Goal: Task Accomplishment & Management: Complete application form

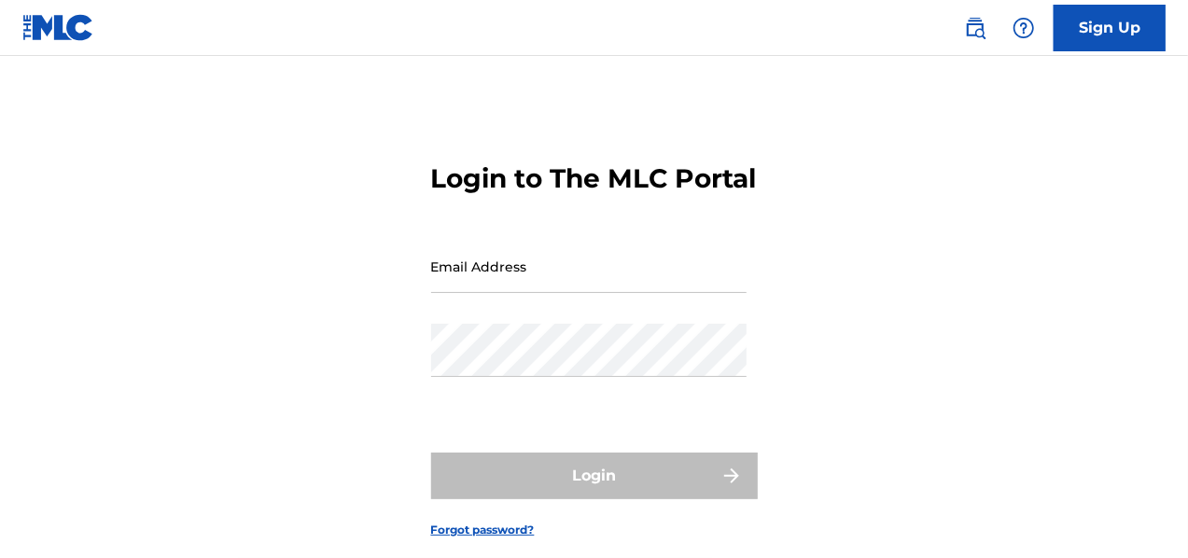
drag, startPoint x: 0, startPoint y: 0, endPoint x: 676, endPoint y: 306, distance: 741.6
click at [676, 293] on input "Email Address" at bounding box center [588, 266] width 315 height 53
click at [646, 230] on form "Login to The MLC Portal Email Address Password Login Forgot password?" at bounding box center [594, 336] width 327 height 466
click at [564, 324] on div "Email Address" at bounding box center [588, 282] width 315 height 84
click at [562, 293] on input "Email Address" at bounding box center [588, 266] width 315 height 53
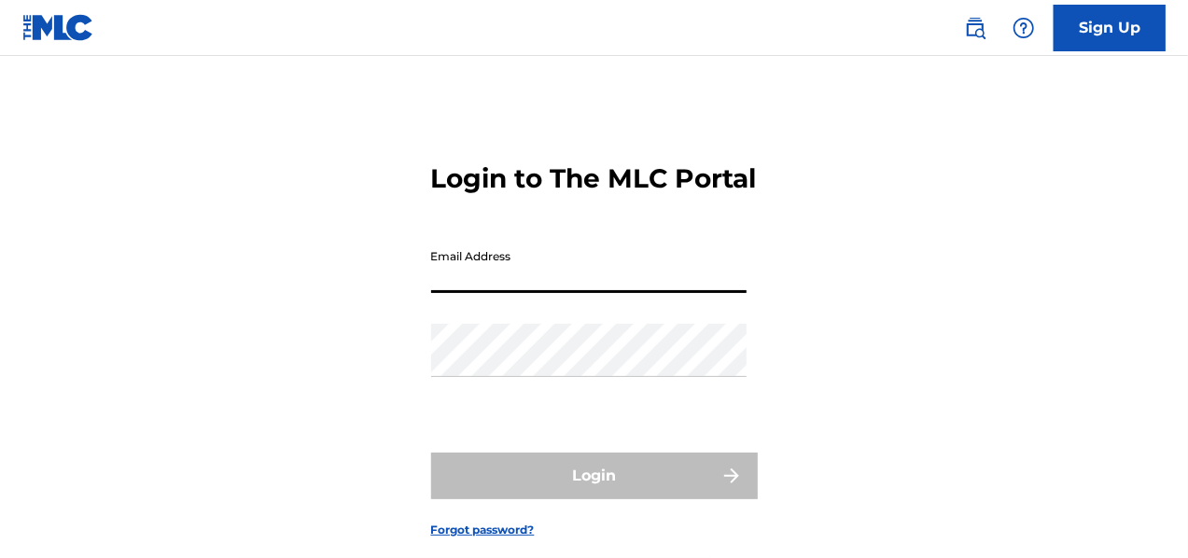
type input "[EMAIL_ADDRESS][DOMAIN_NAME]"
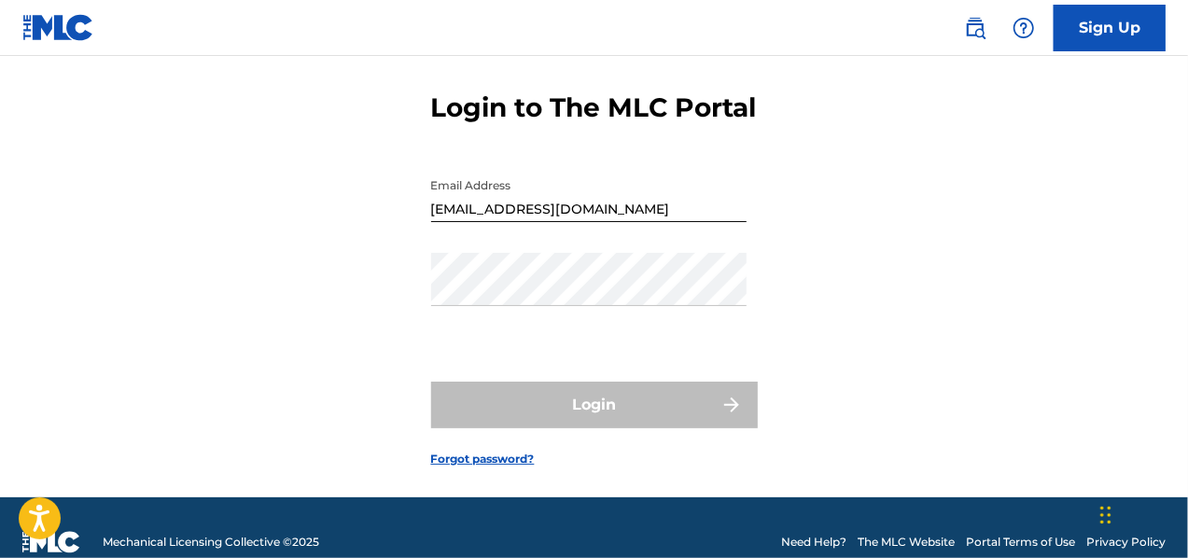
scroll to position [93, 0]
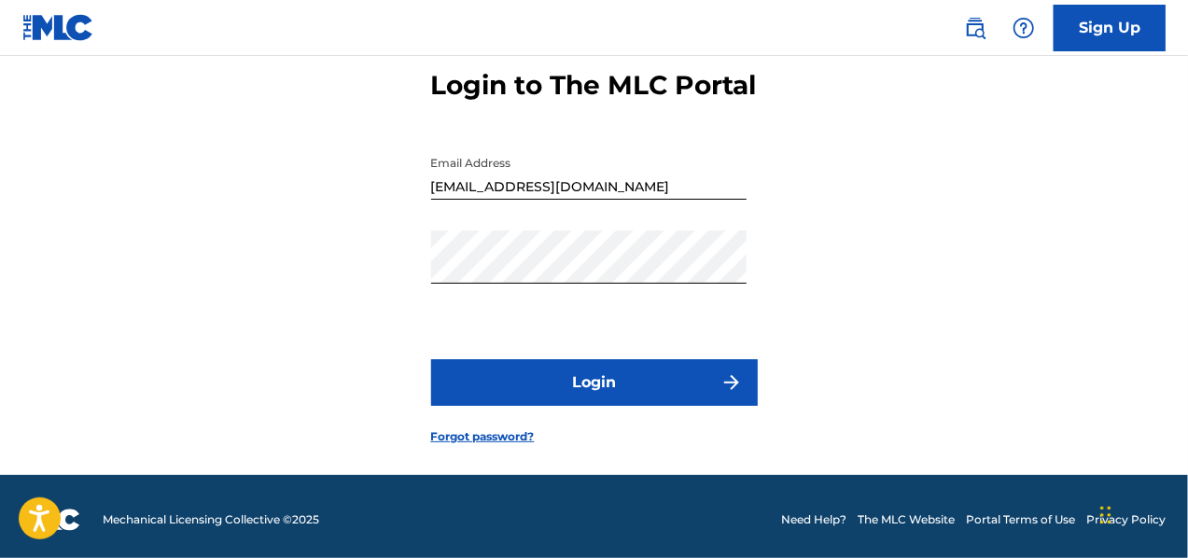
click at [623, 403] on button "Login" at bounding box center [594, 382] width 327 height 47
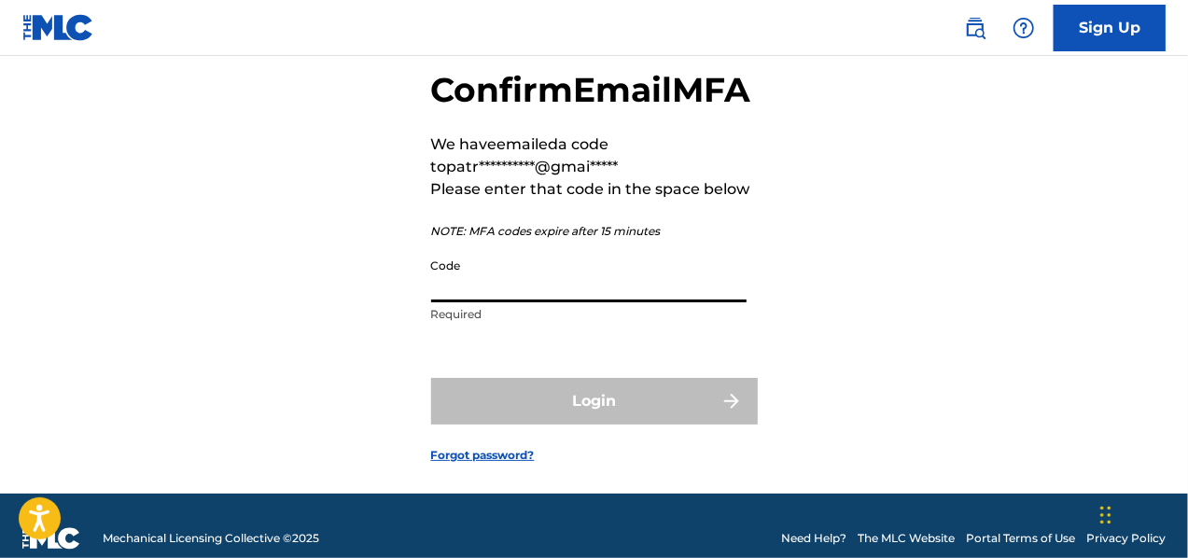
click at [576, 302] on input "Code" at bounding box center [588, 275] width 315 height 53
type input "5"
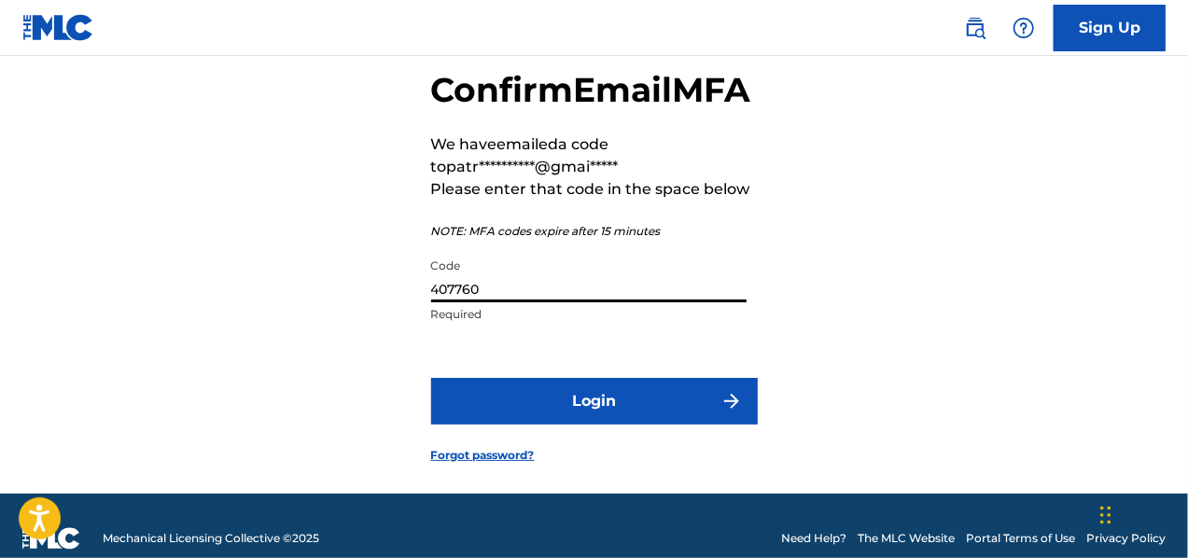
type input "407760"
click at [551, 425] on button "Login" at bounding box center [594, 401] width 327 height 47
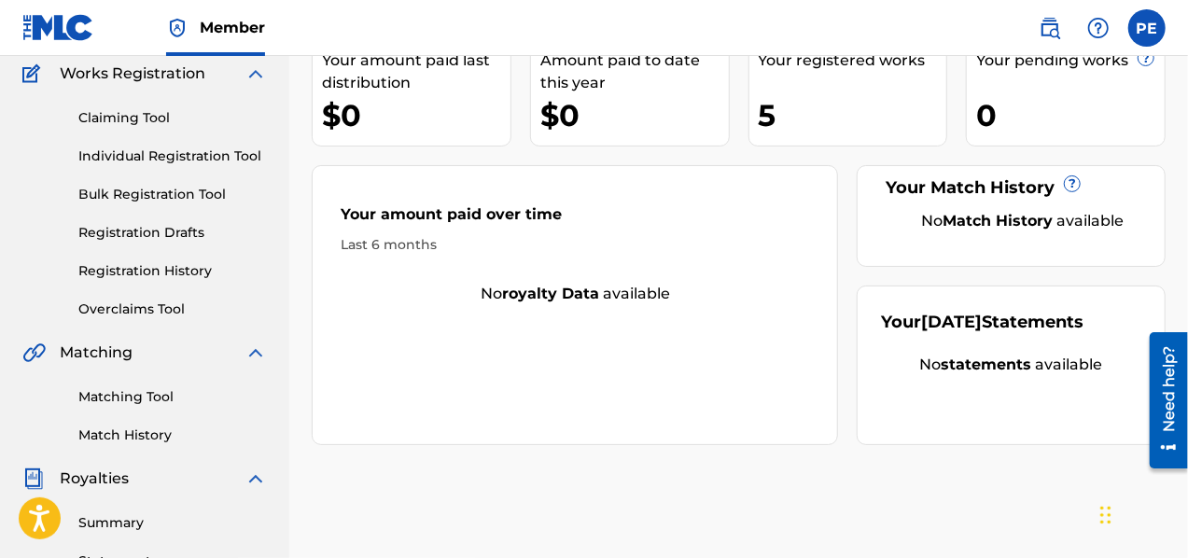
scroll to position [187, 0]
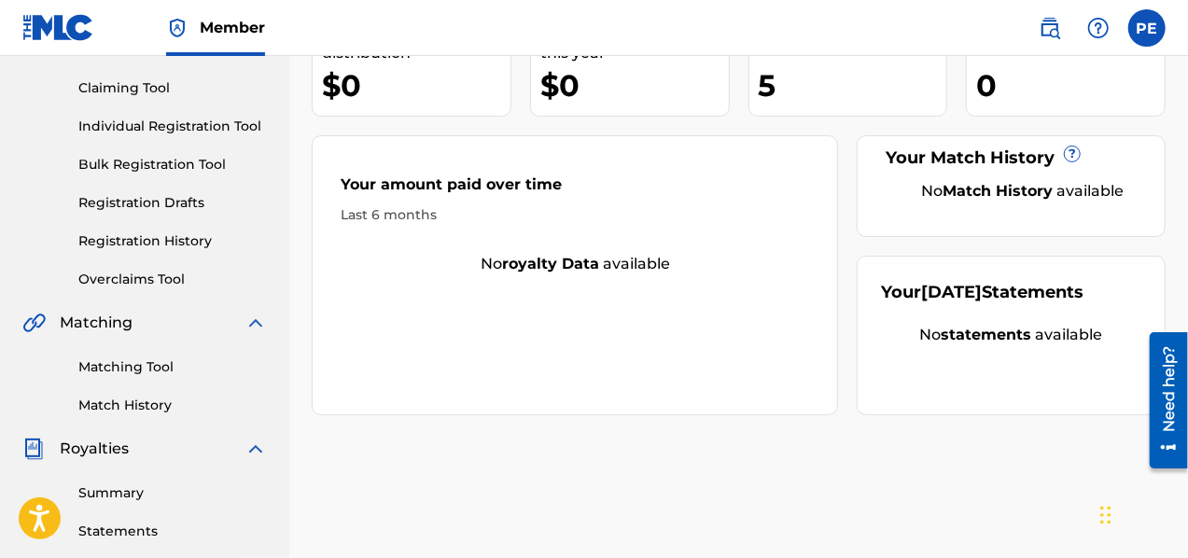
click at [180, 360] on link "Matching Tool" at bounding box center [172, 367] width 188 height 20
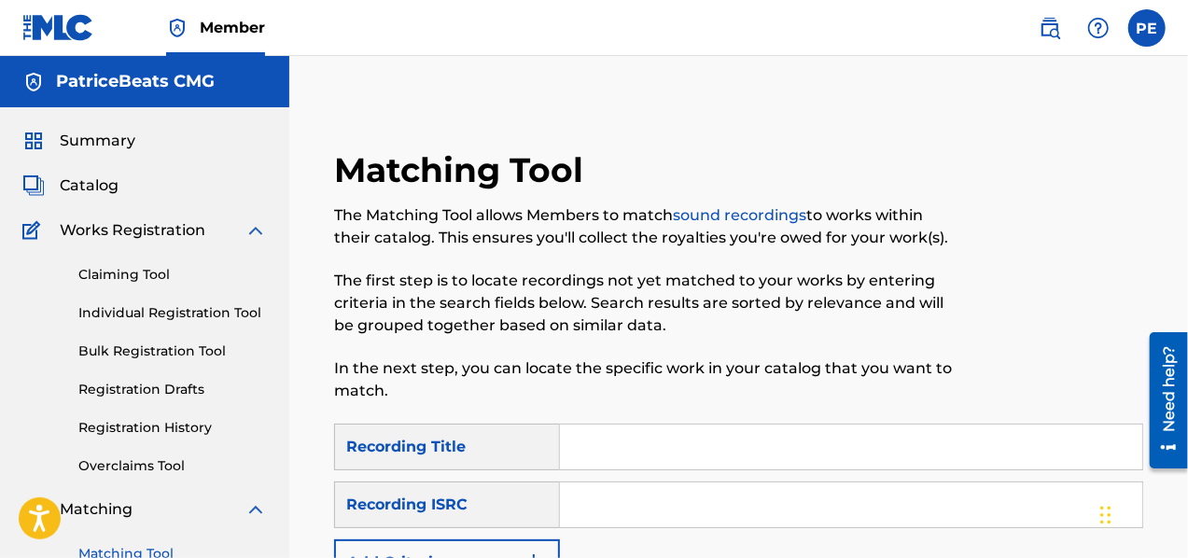
scroll to position [280, 0]
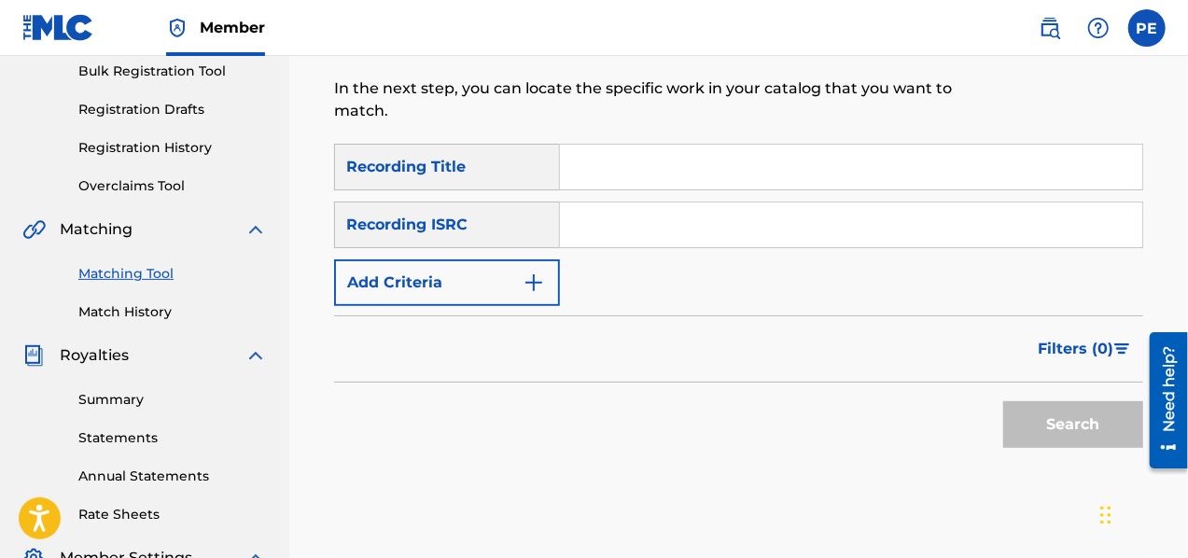
click at [590, 161] on input "Search Form" at bounding box center [851, 167] width 582 height 45
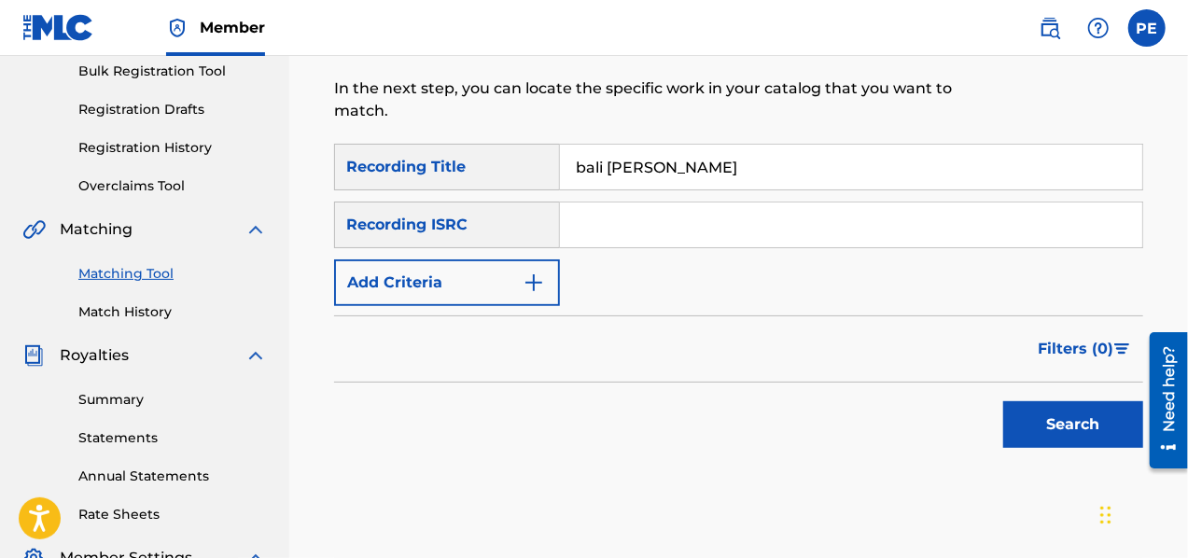
type input "bali [PERSON_NAME]"
click at [1003, 401] on button "Search" at bounding box center [1073, 424] width 140 height 47
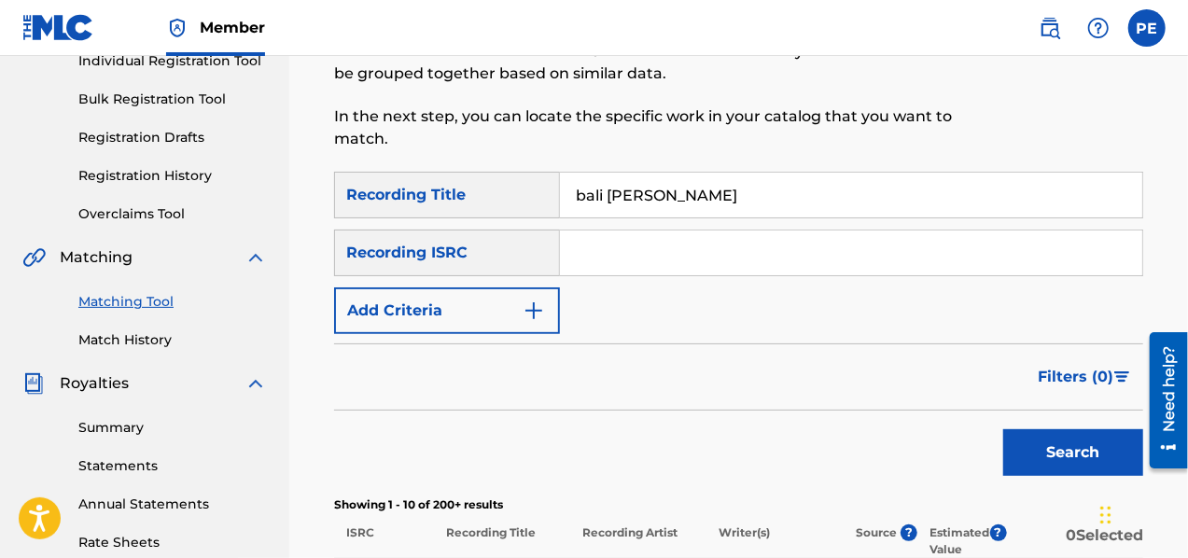
scroll to position [187, 0]
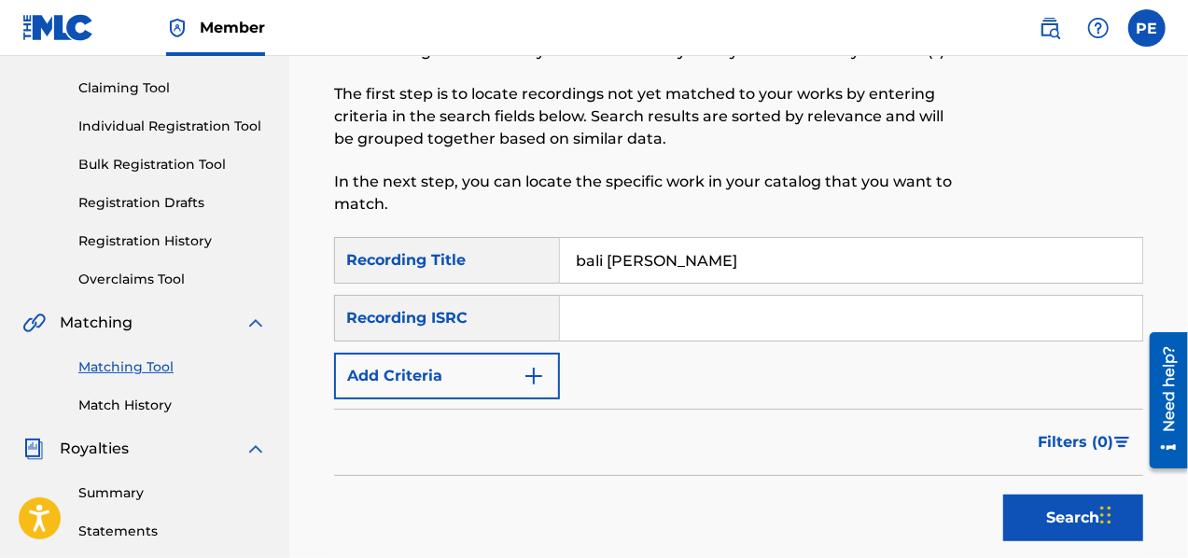
click at [611, 322] on input "Search Form" at bounding box center [851, 318] width 582 height 45
click at [534, 372] on img "Search Form" at bounding box center [534, 376] width 22 height 22
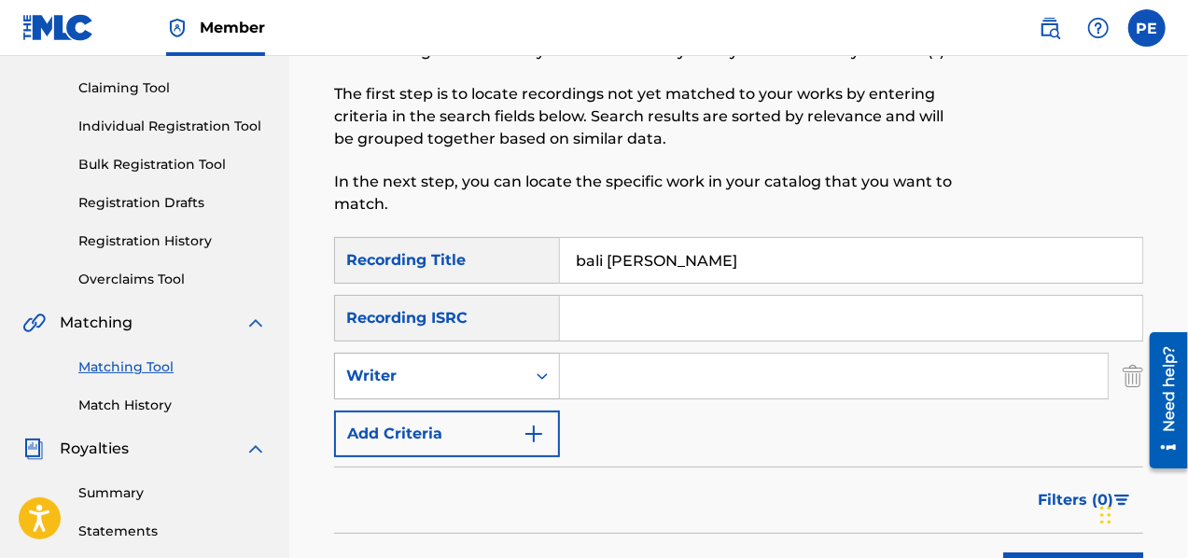
scroll to position [280, 0]
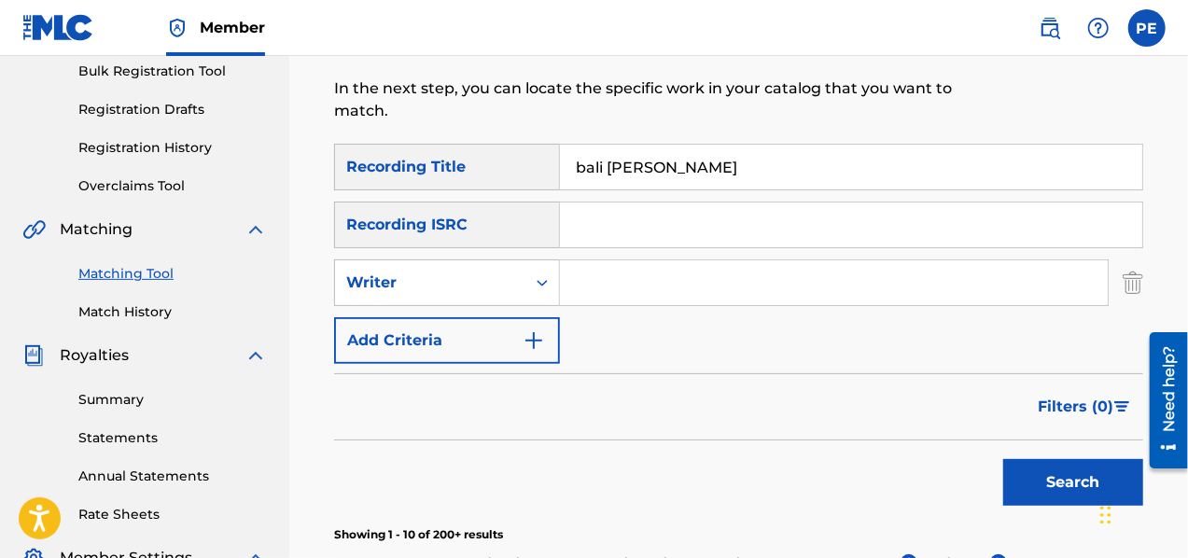
click at [616, 278] on input "Search Form" at bounding box center [834, 282] width 548 height 45
click at [1003, 459] on button "Search" at bounding box center [1073, 482] width 140 height 47
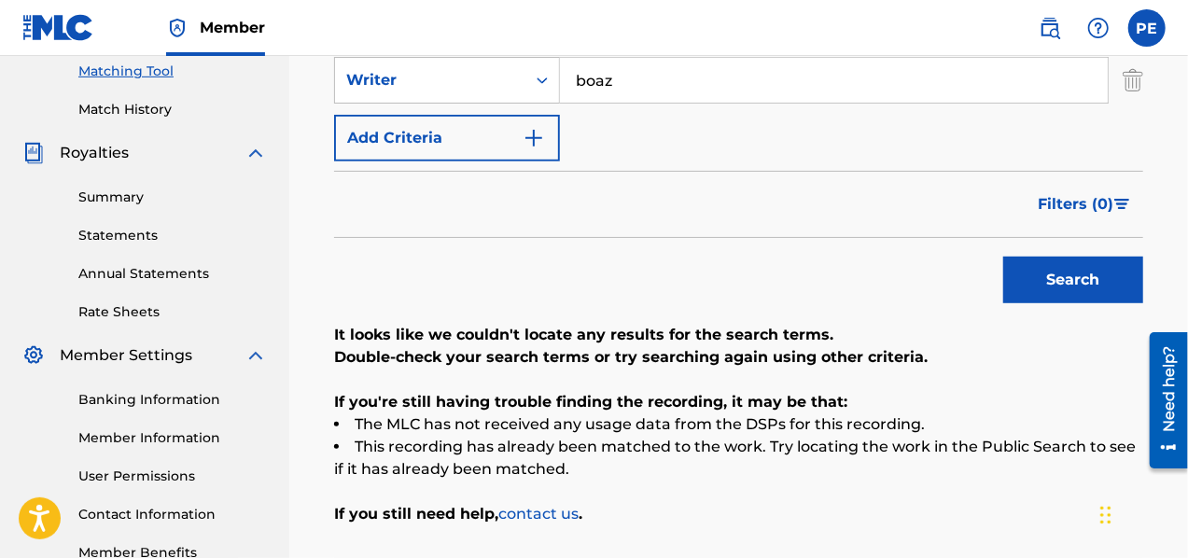
scroll to position [445, 0]
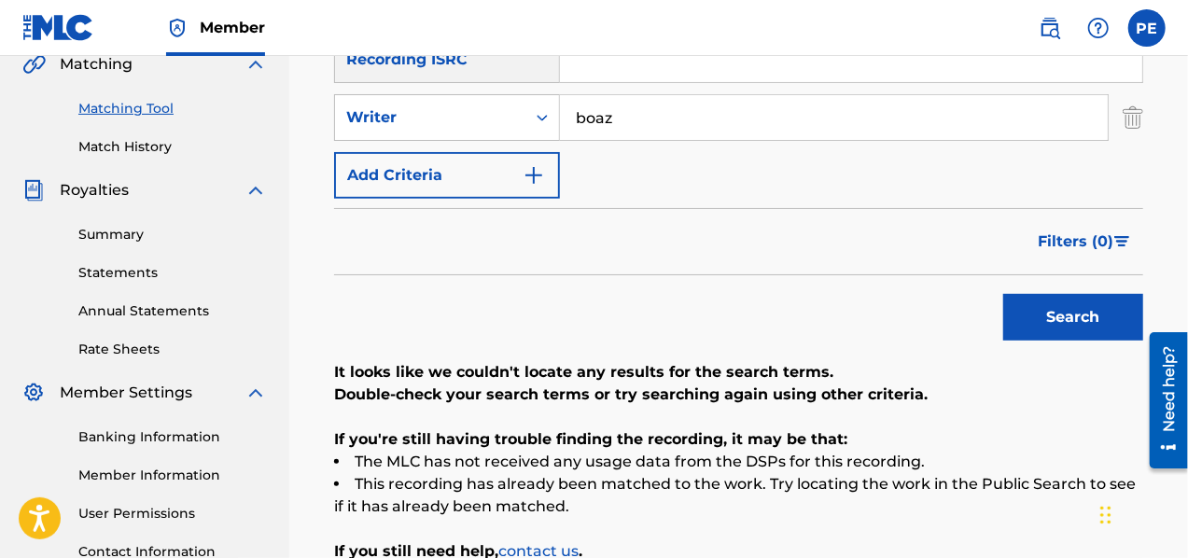
click at [657, 122] on input "boaz" at bounding box center [834, 117] width 548 height 45
type input "boaz embali"
click at [1003, 294] on button "Search" at bounding box center [1073, 317] width 140 height 47
drag, startPoint x: 707, startPoint y: 122, endPoint x: 523, endPoint y: 120, distance: 184.8
click at [523, 120] on div "SearchWithCriteria8483e911-0468-4602-92bf-e27cc5e5292d Writer [PERSON_NAME]" at bounding box center [738, 117] width 809 height 47
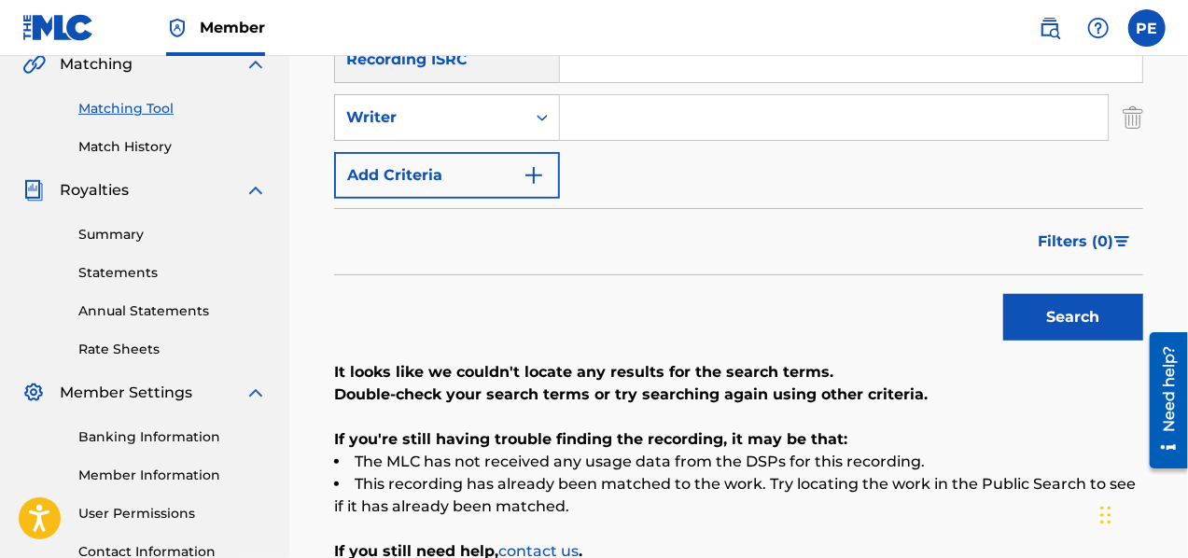
click at [1053, 305] on button "Search" at bounding box center [1073, 317] width 140 height 47
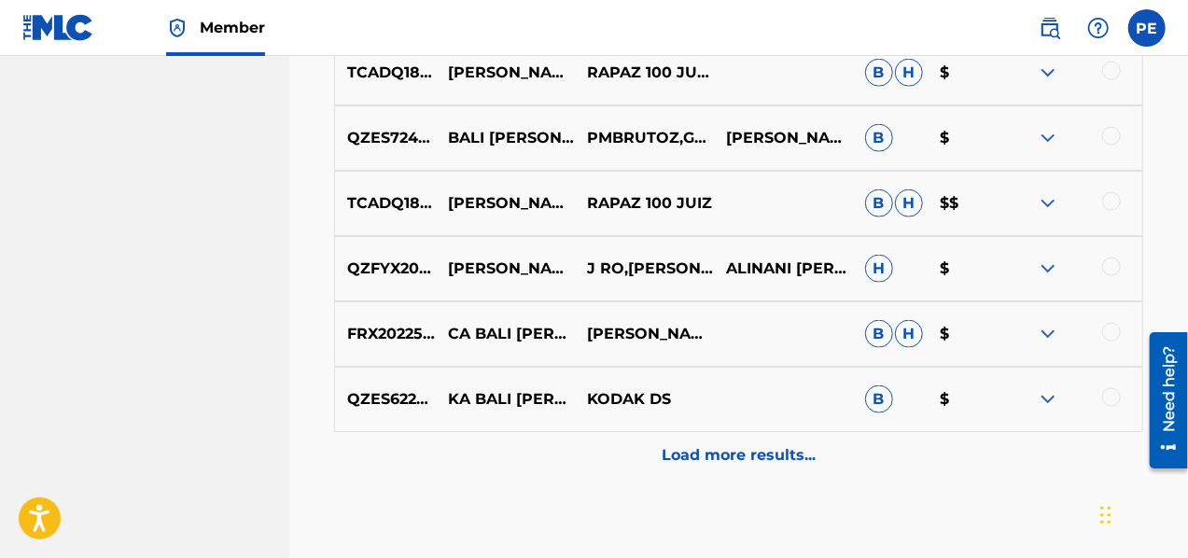
scroll to position [1098, 0]
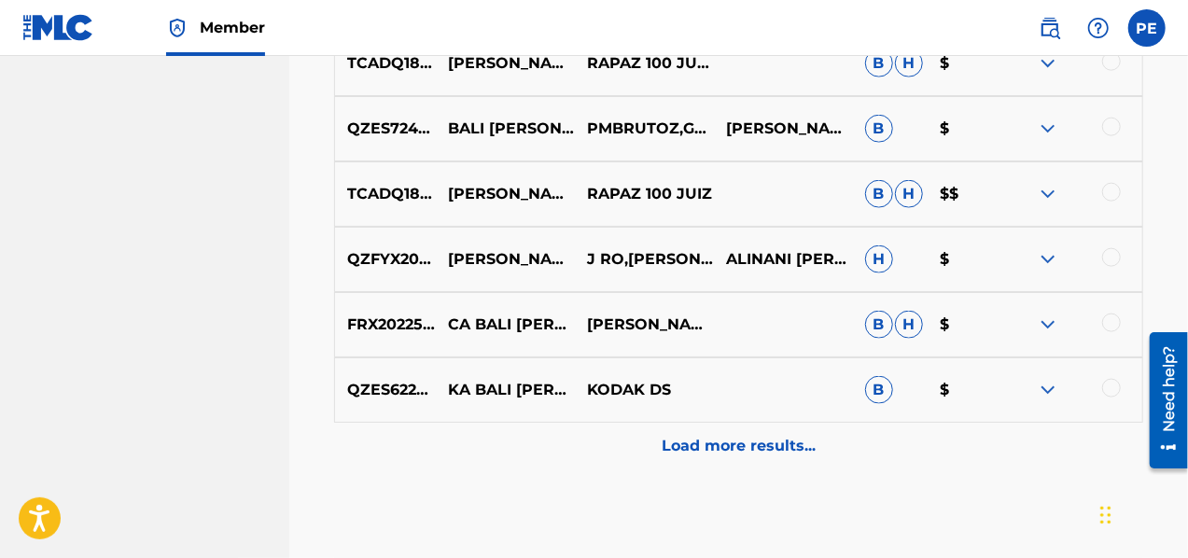
click at [746, 432] on div "Load more results..." at bounding box center [738, 446] width 809 height 47
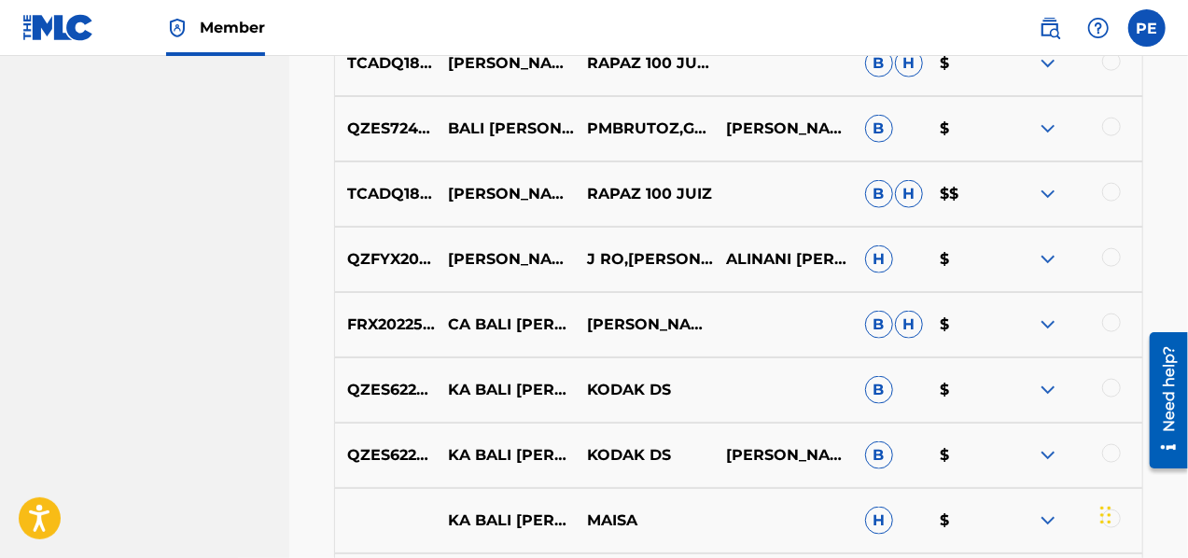
scroll to position [1565, 0]
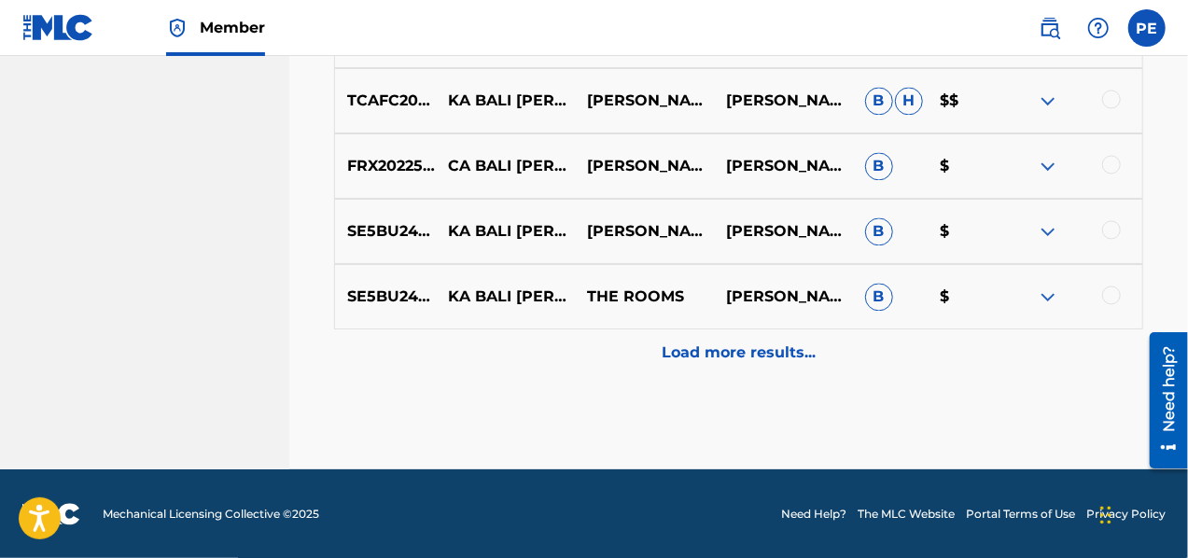
click at [732, 359] on p "Load more results..." at bounding box center [739, 353] width 154 height 22
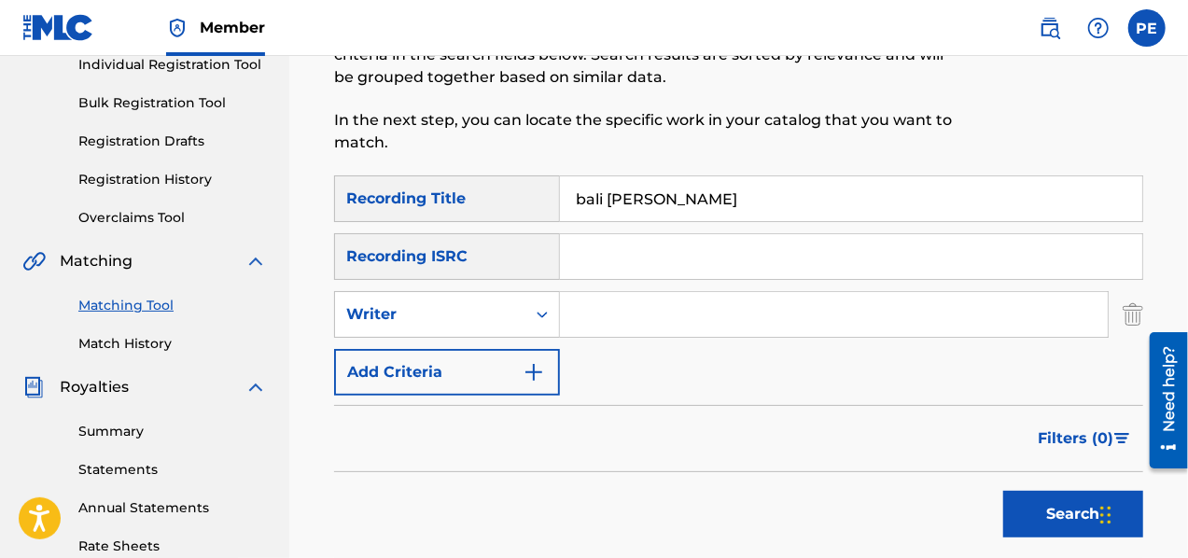
scroll to position [72, 0]
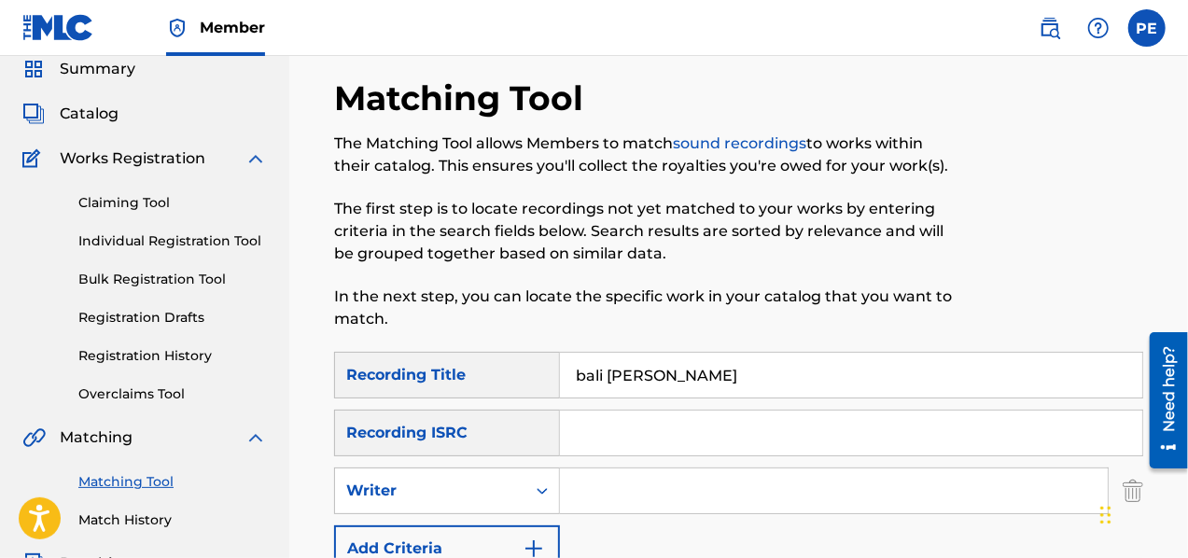
click at [116, 104] on span "Catalog" at bounding box center [89, 114] width 59 height 22
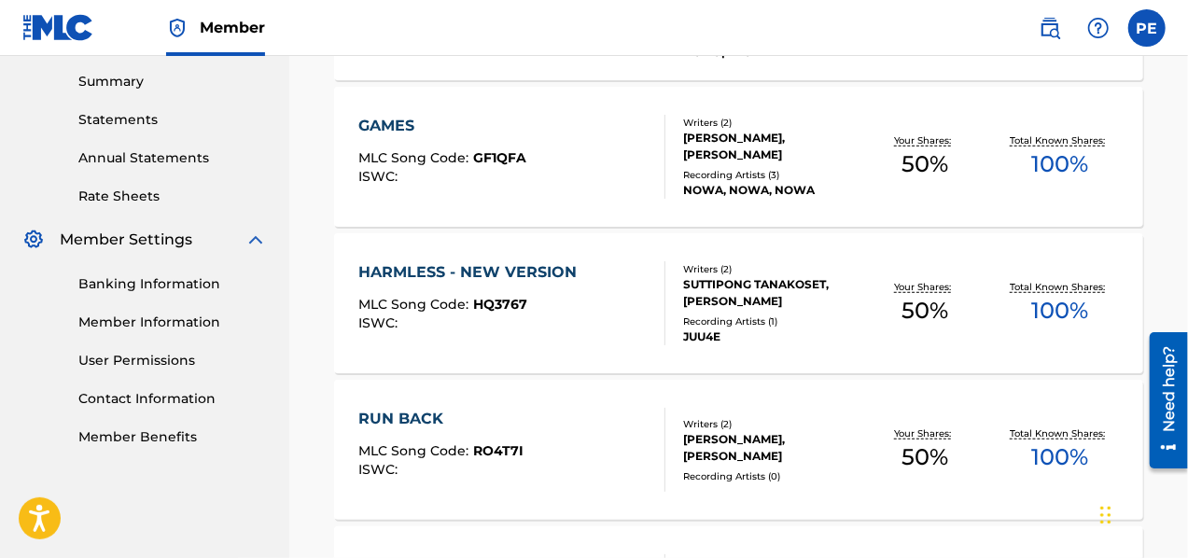
scroll to position [789, 0]
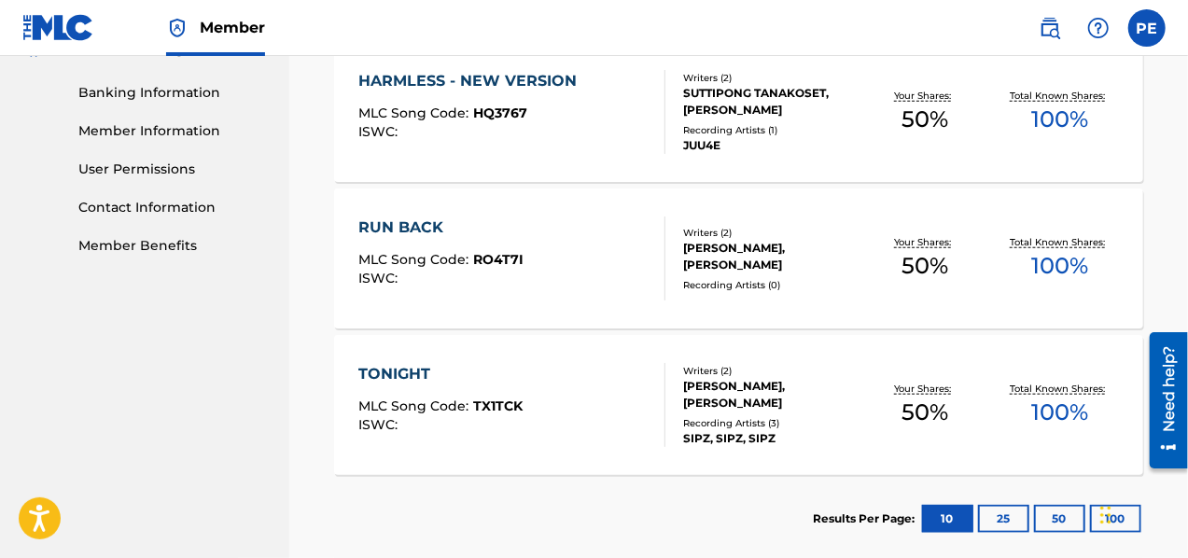
click at [1013, 510] on button "25" at bounding box center [1003, 519] width 51 height 28
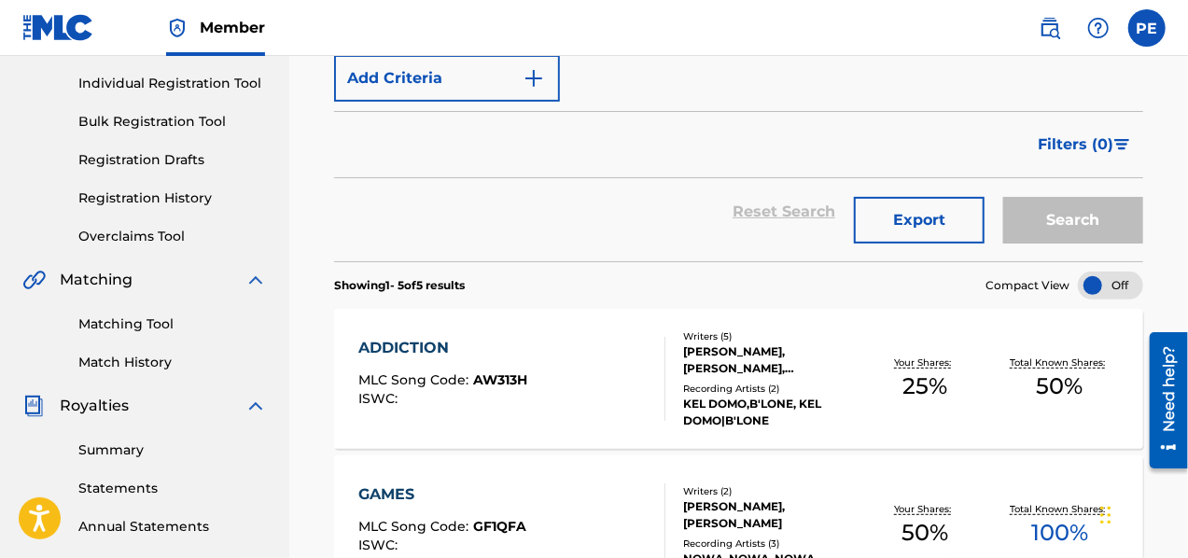
scroll to position [0, 0]
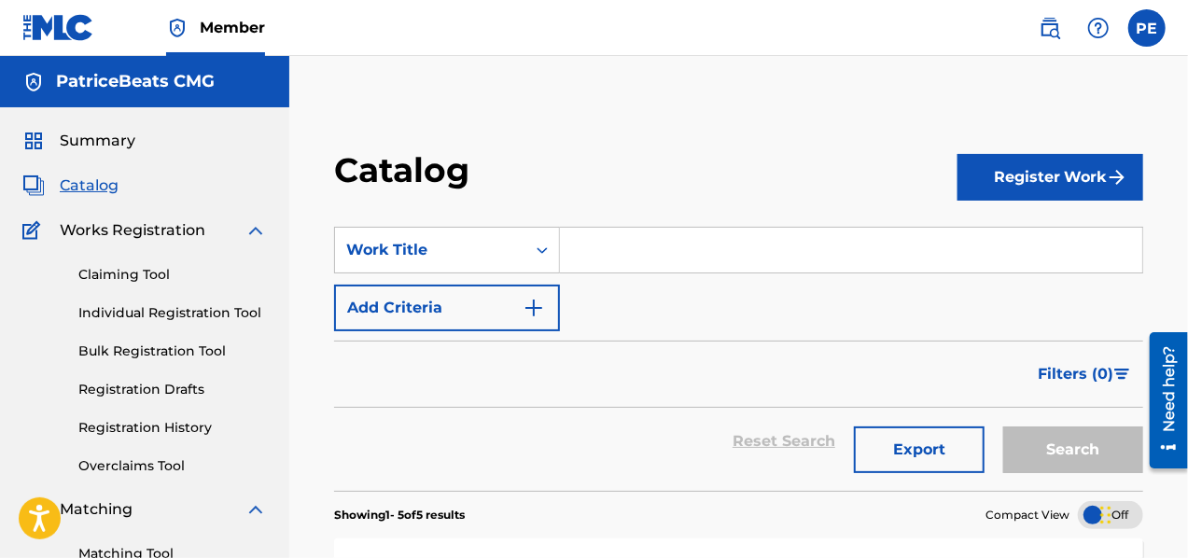
click at [644, 249] on input "Search Form" at bounding box center [851, 250] width 582 height 45
click at [1039, 168] on button "Register Work" at bounding box center [1050, 177] width 186 height 47
click at [1007, 240] on link "Individual" at bounding box center [1050, 238] width 186 height 45
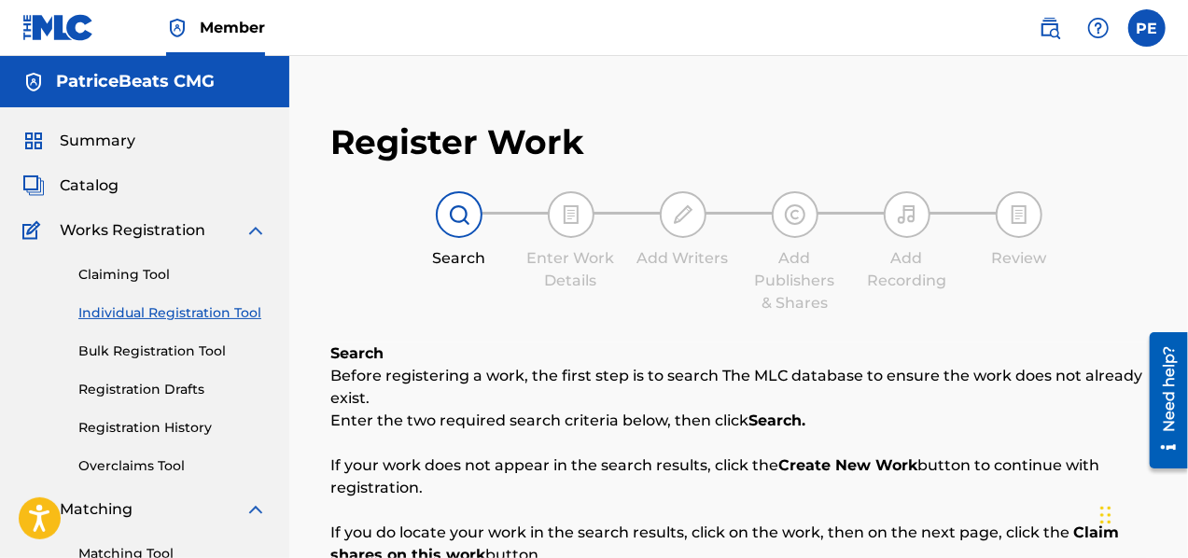
scroll to position [467, 0]
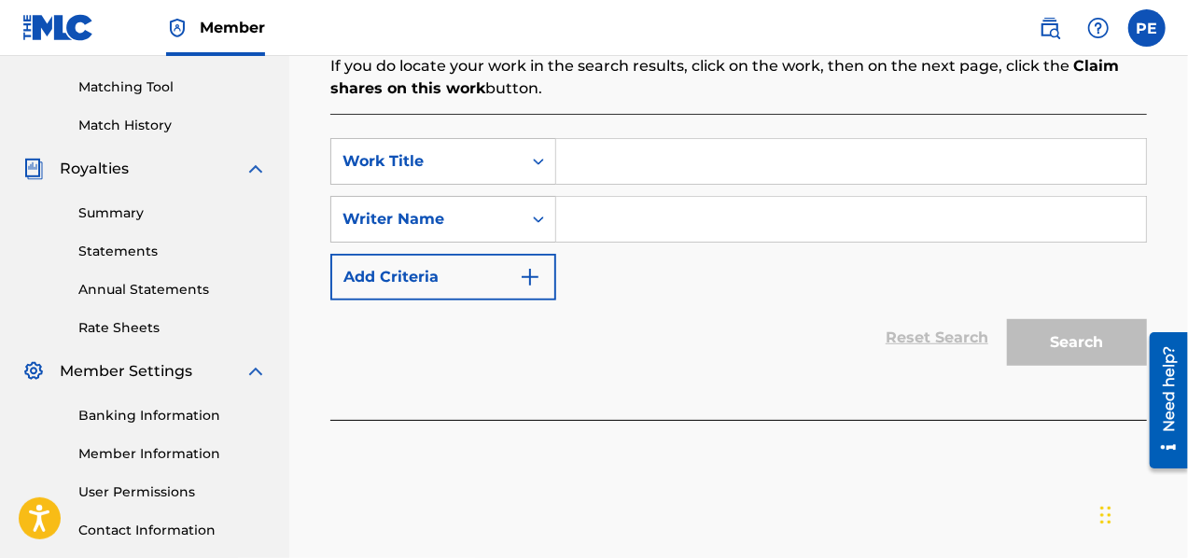
click at [650, 160] on input "Search Form" at bounding box center [851, 161] width 590 height 45
type input "pami"
click at [631, 229] on input "Search Form" at bounding box center [851, 219] width 590 height 45
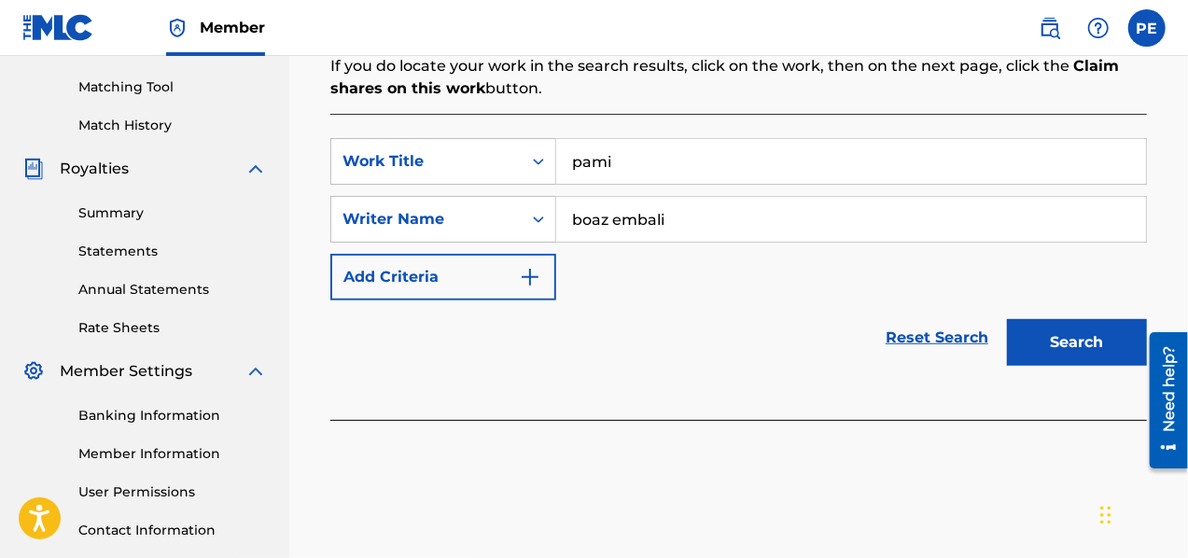
type input "boaz embali"
click at [1062, 351] on button "Search" at bounding box center [1077, 342] width 140 height 47
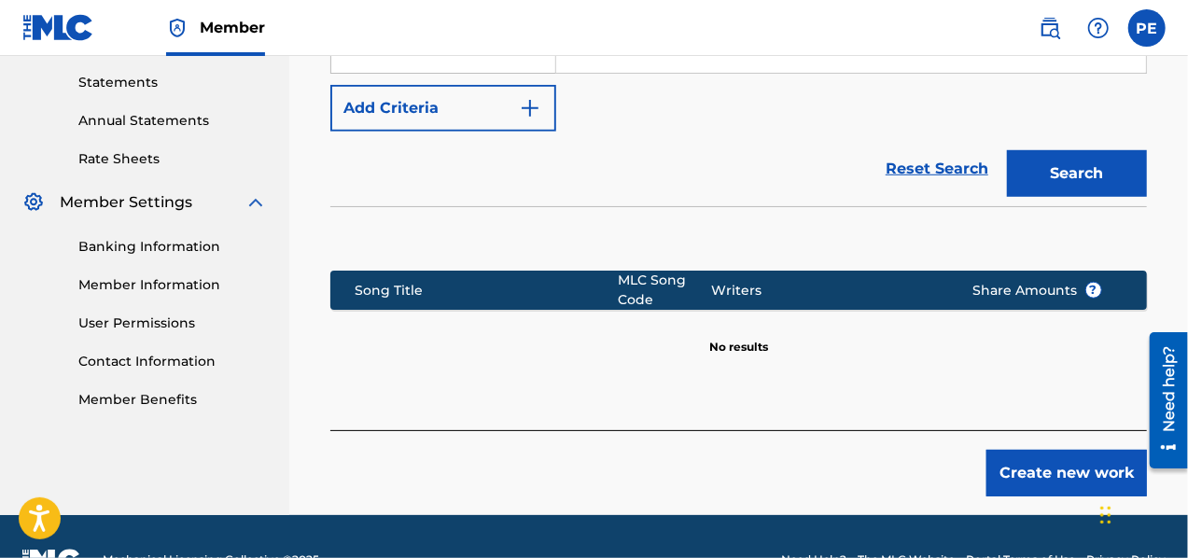
scroll to position [401, 0]
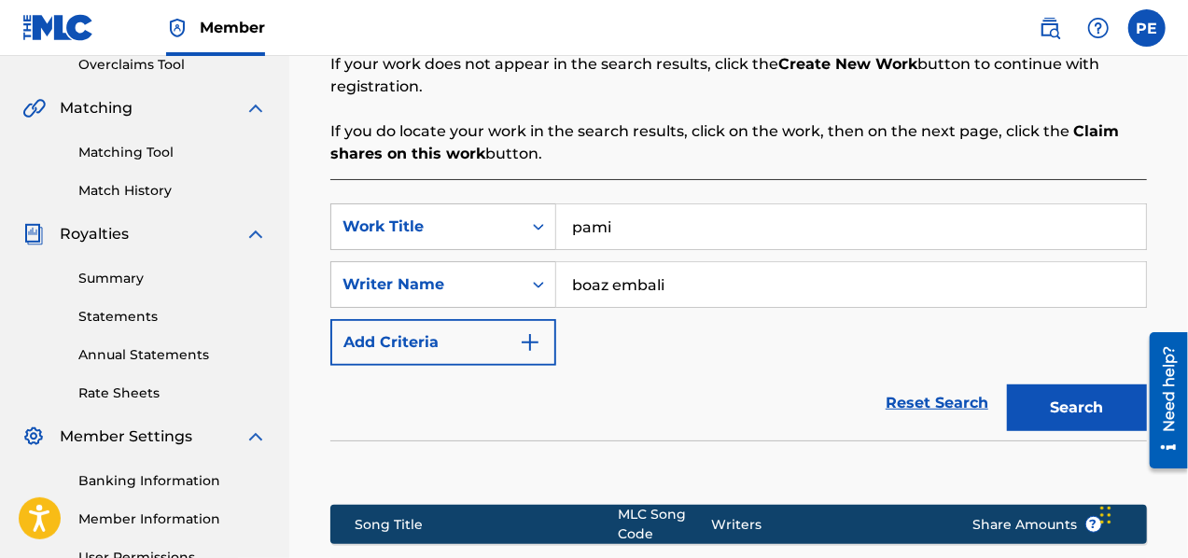
click at [694, 296] on input "boaz embali" at bounding box center [851, 284] width 590 height 45
click at [543, 329] on button "Add Criteria" at bounding box center [443, 342] width 226 height 47
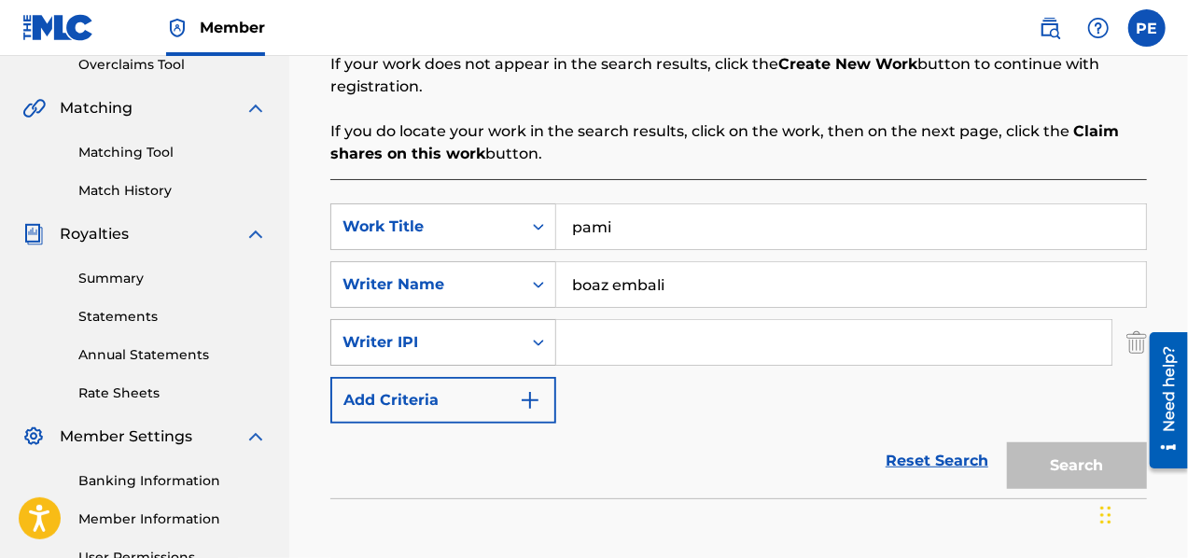
click at [537, 350] on icon "Search Form" at bounding box center [538, 342] width 19 height 19
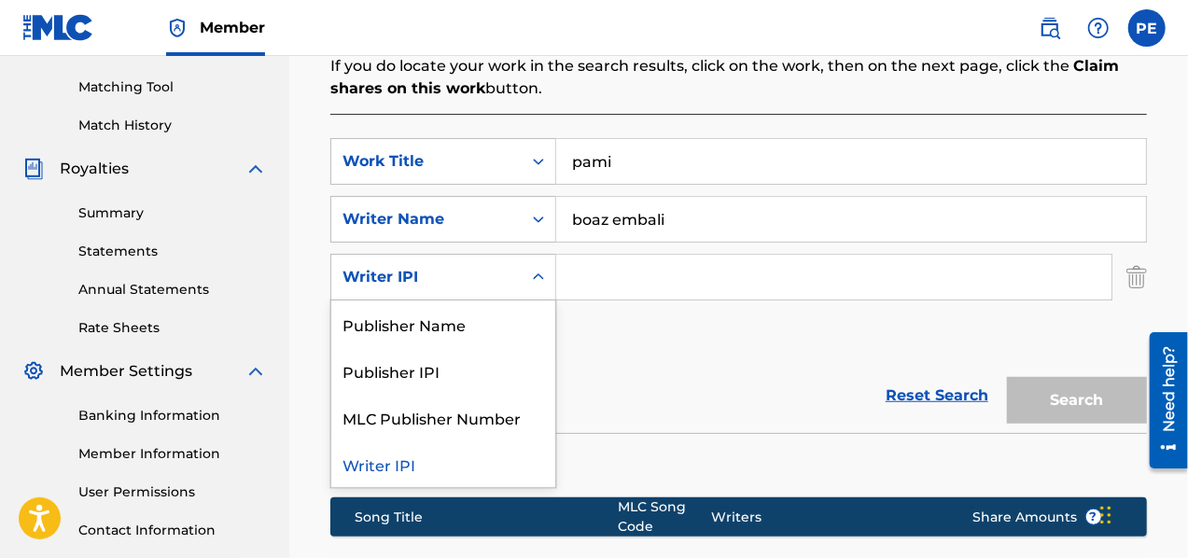
scroll to position [495, 0]
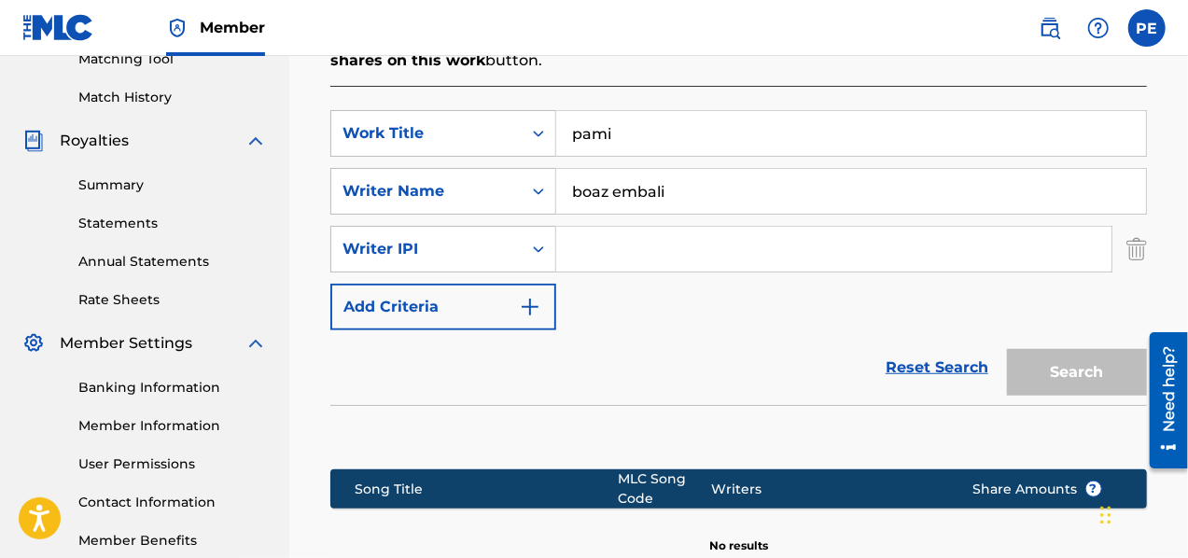
click at [541, 247] on icon "Search Form" at bounding box center [538, 249] width 11 height 7
